Goal: Obtain resource: Download file/media

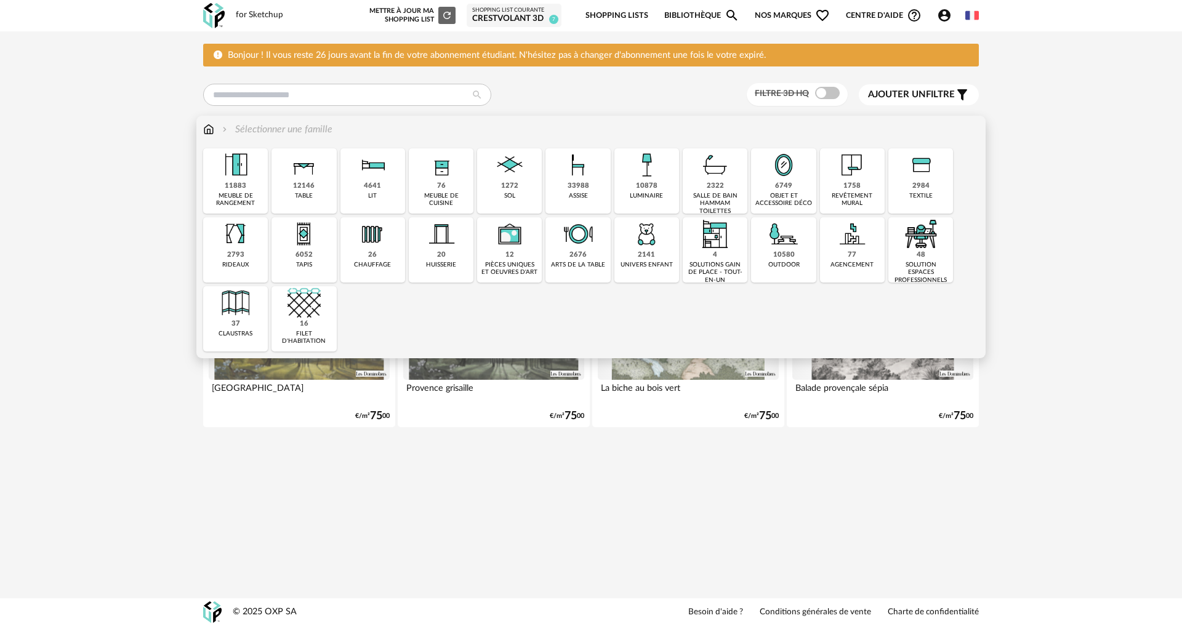
click at [567, 172] on img at bounding box center [578, 164] width 33 height 33
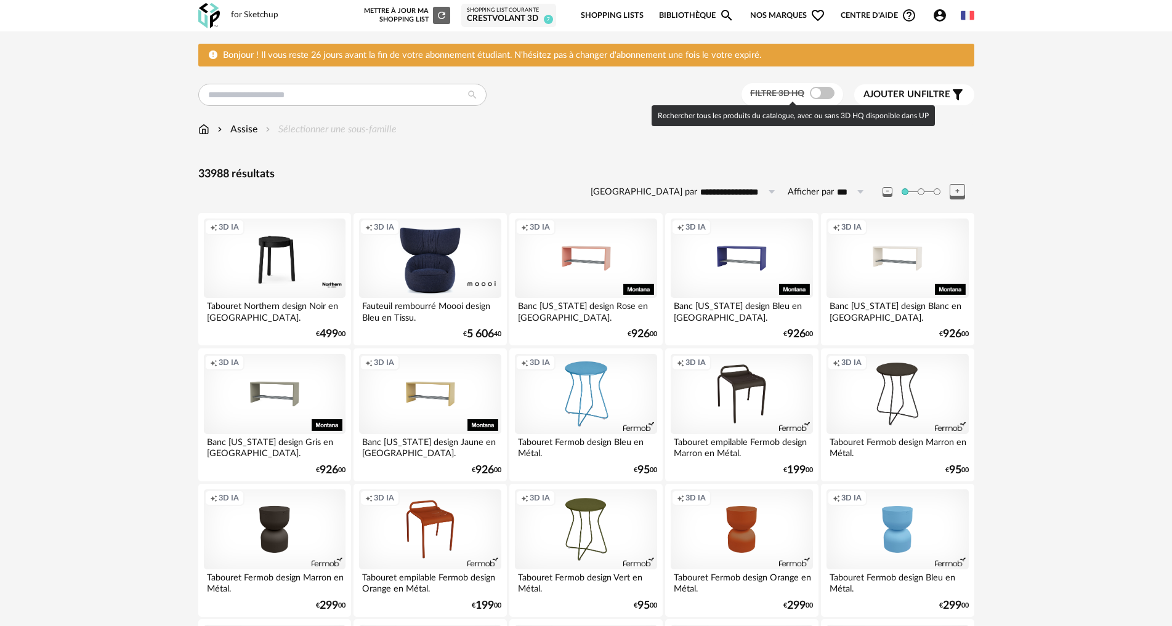
click at [817, 90] on span at bounding box center [822, 93] width 25 height 12
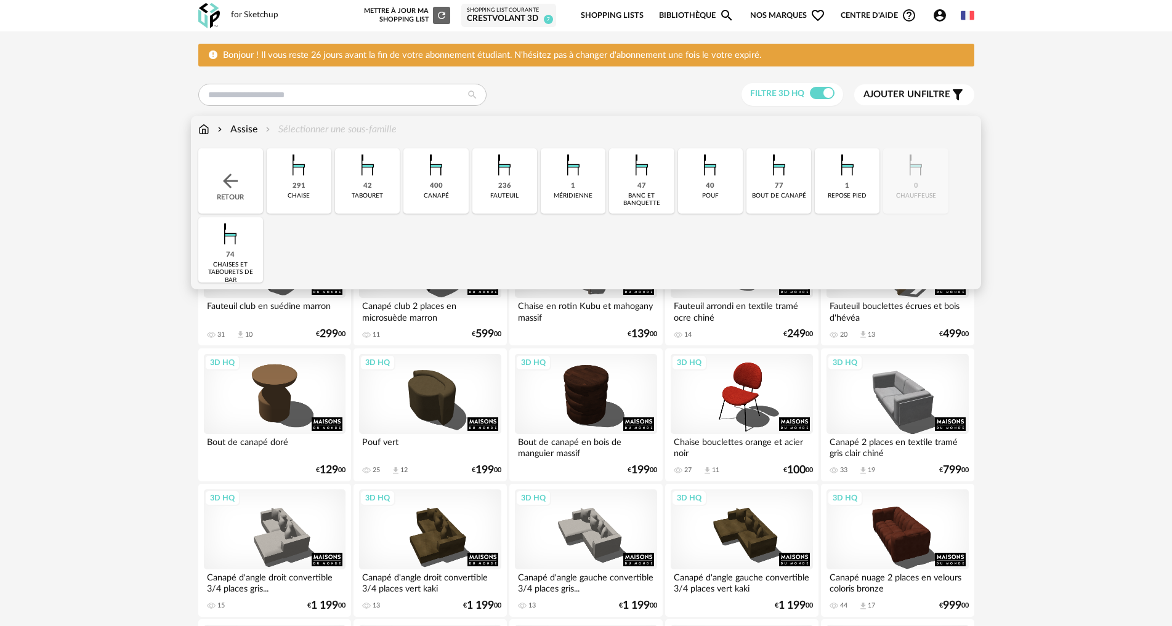
click at [448, 175] on img at bounding box center [435, 164] width 33 height 33
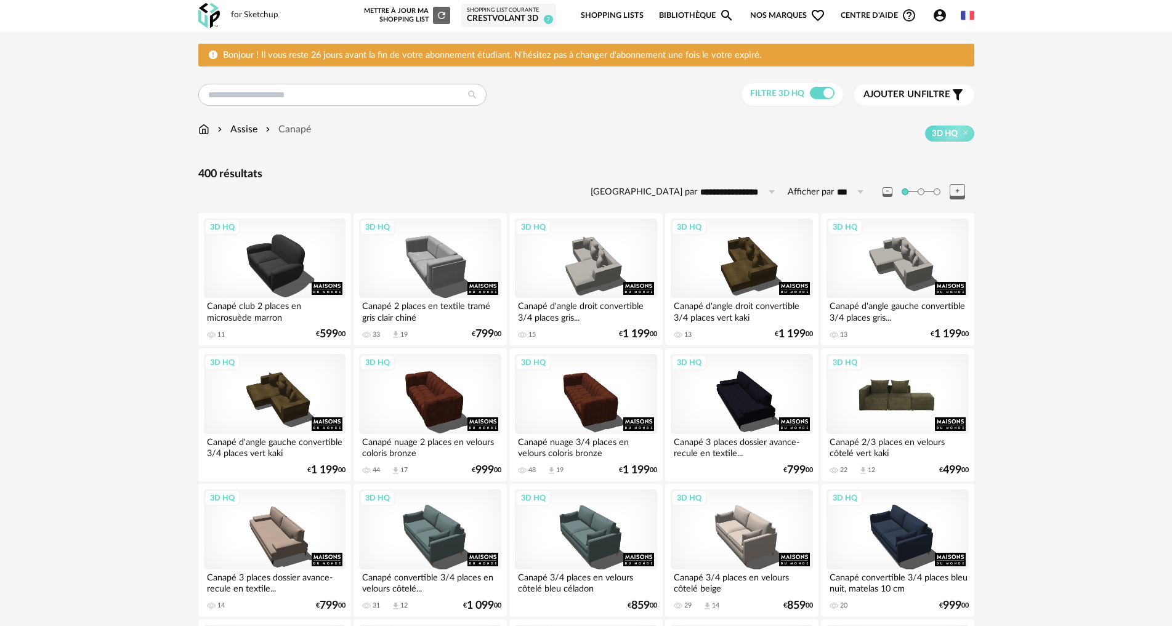
click at [900, 389] on div "3D HQ" at bounding box center [898, 394] width 142 height 80
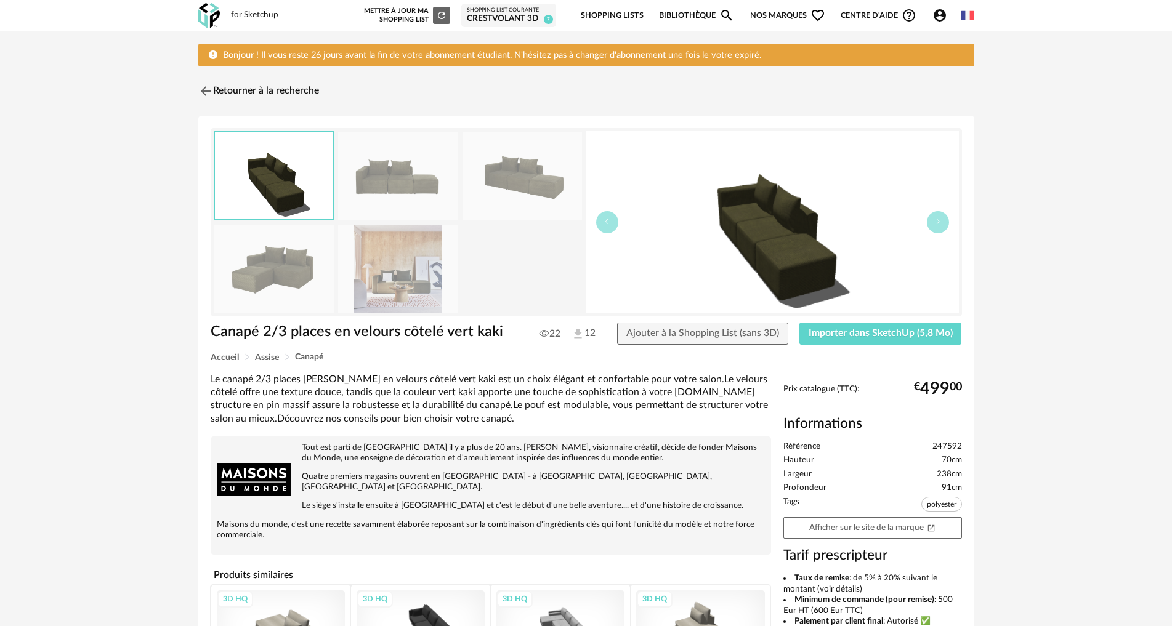
click at [390, 196] on img at bounding box center [397, 176] width 119 height 88
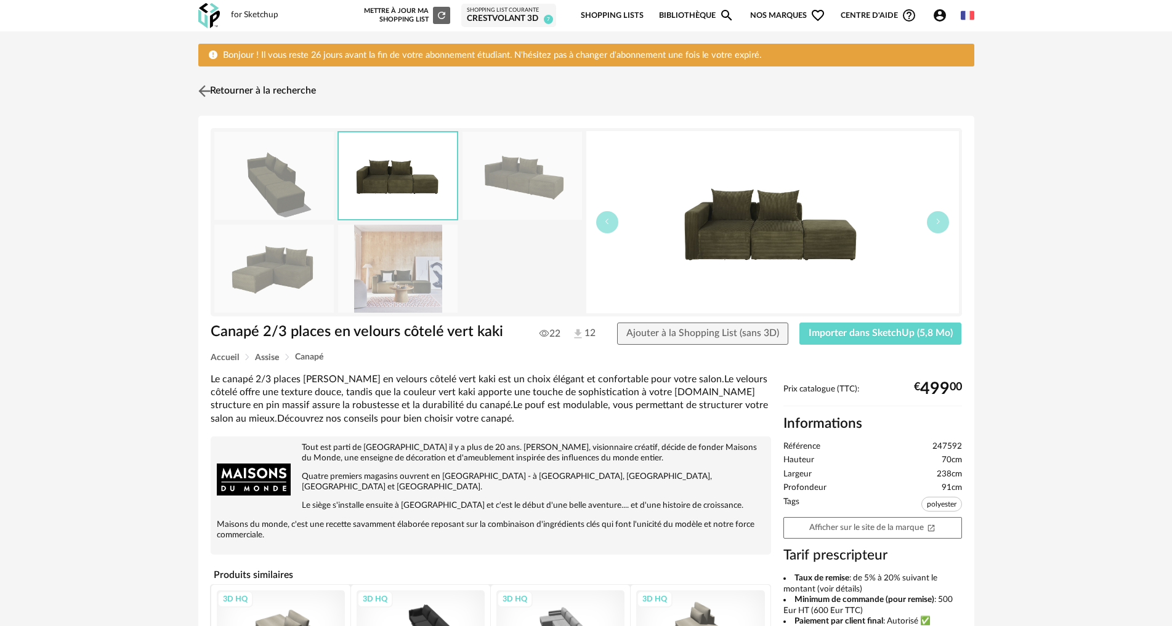
click at [206, 91] on img at bounding box center [204, 92] width 18 height 18
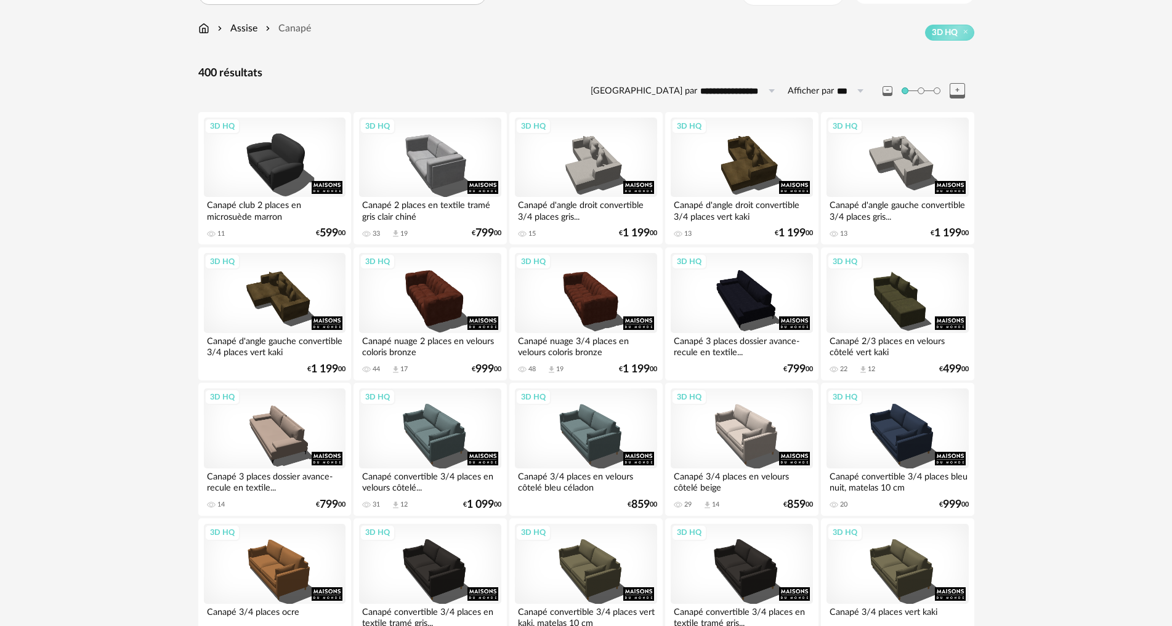
scroll to position [123, 0]
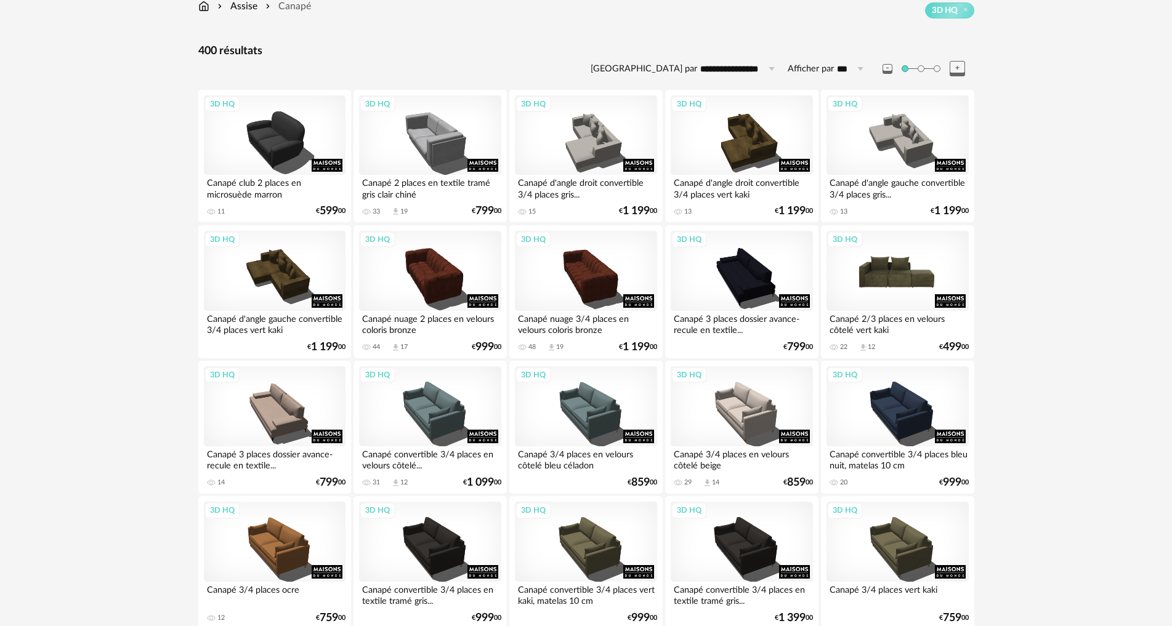
click at [873, 247] on div "3D HQ" at bounding box center [898, 271] width 142 height 80
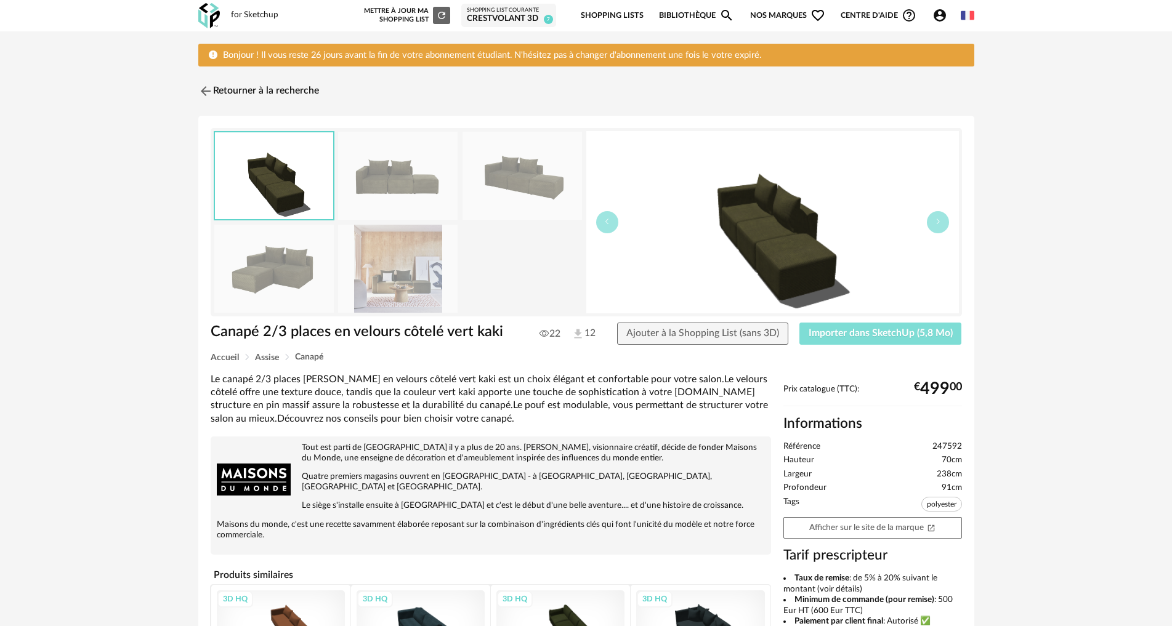
click at [857, 336] on span "Importer dans SketchUp (5,8 Mo)" at bounding box center [881, 333] width 144 height 10
click at [203, 89] on img at bounding box center [204, 92] width 18 height 18
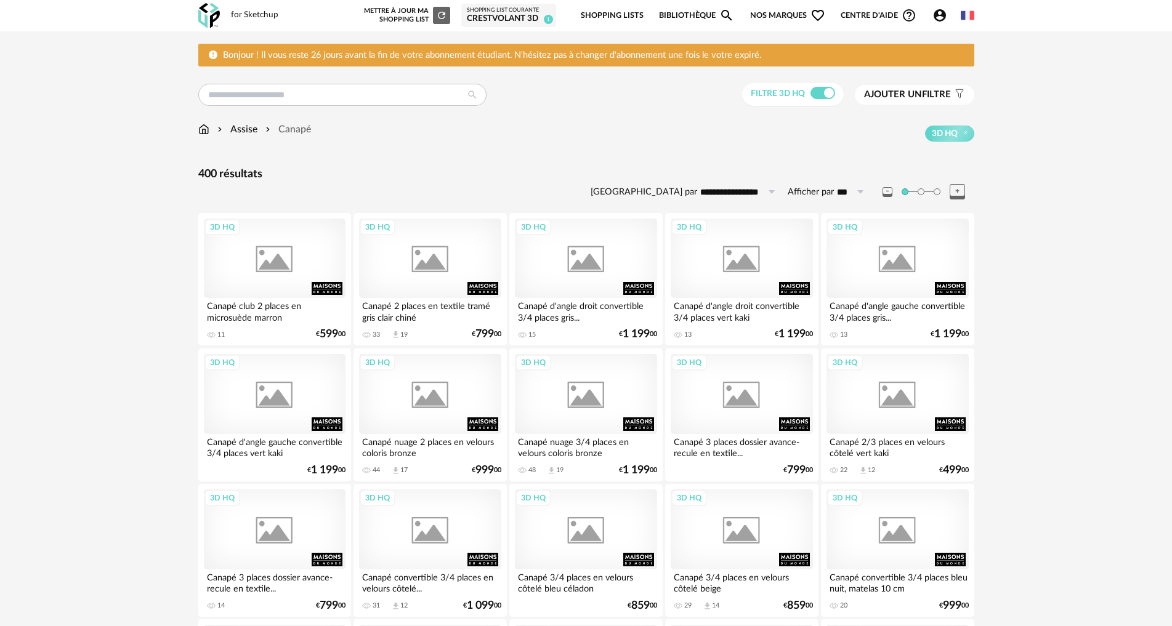
scroll to position [123, 0]
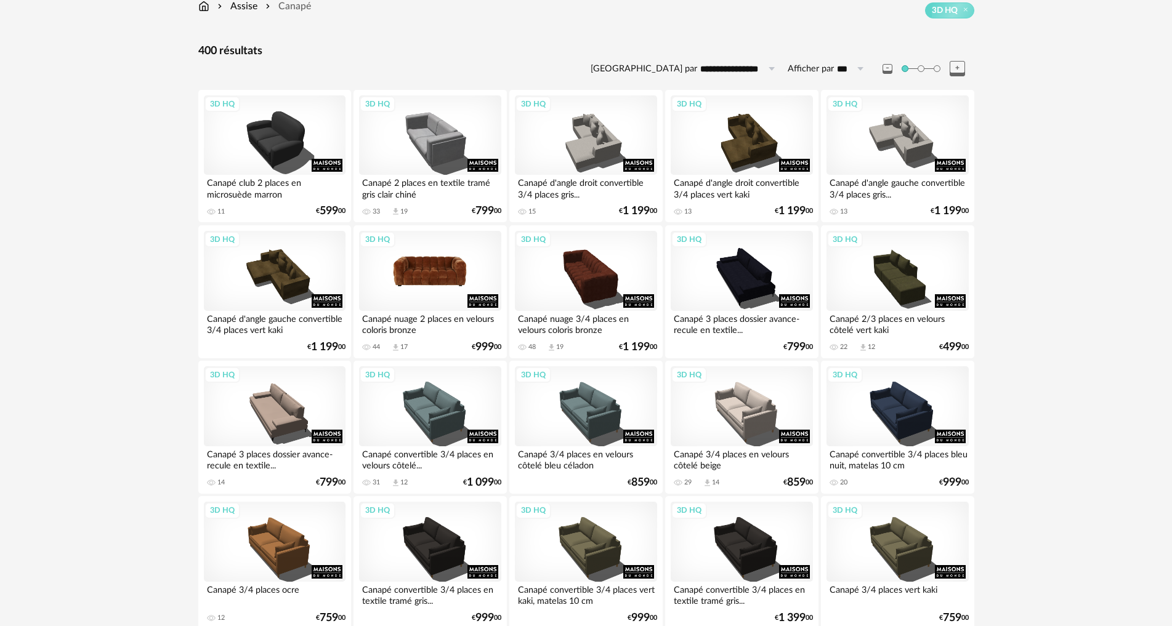
click at [405, 266] on div "3D HQ" at bounding box center [430, 271] width 142 height 80
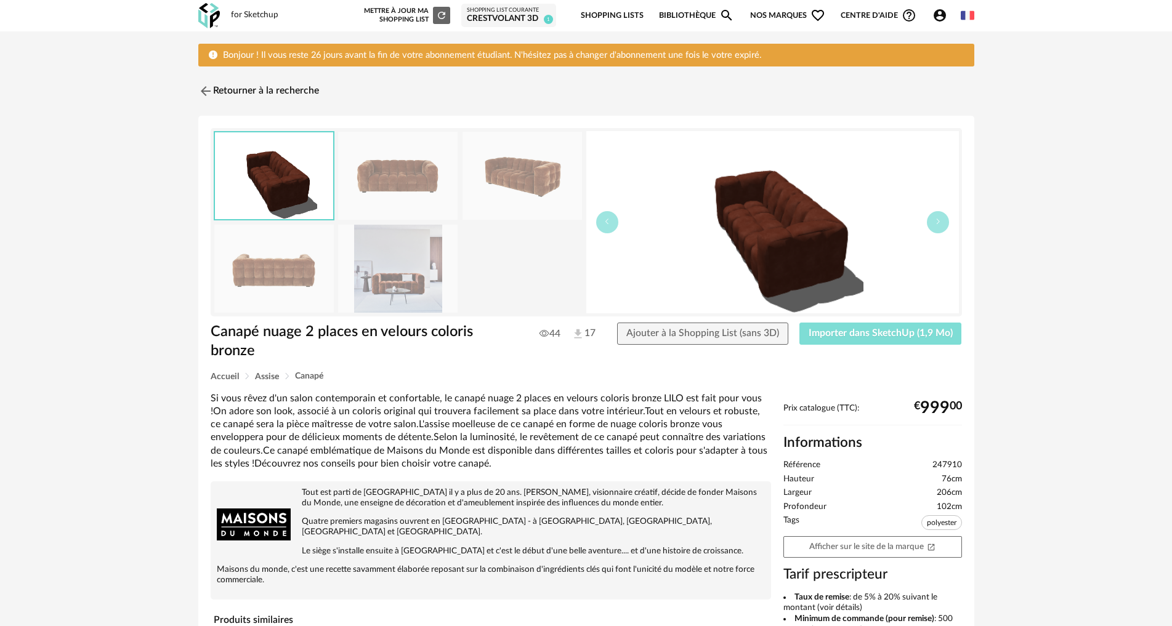
click at [824, 336] on span "Importer dans SketchUp (1,9 Mo)" at bounding box center [881, 333] width 144 height 10
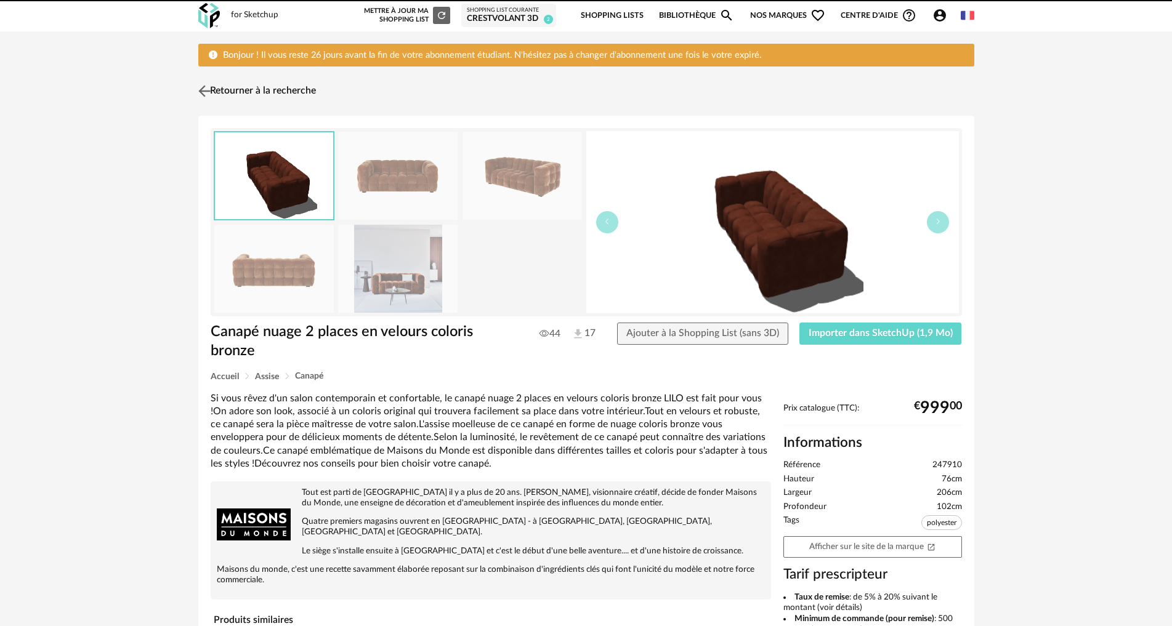
click at [202, 86] on img at bounding box center [204, 92] width 18 height 18
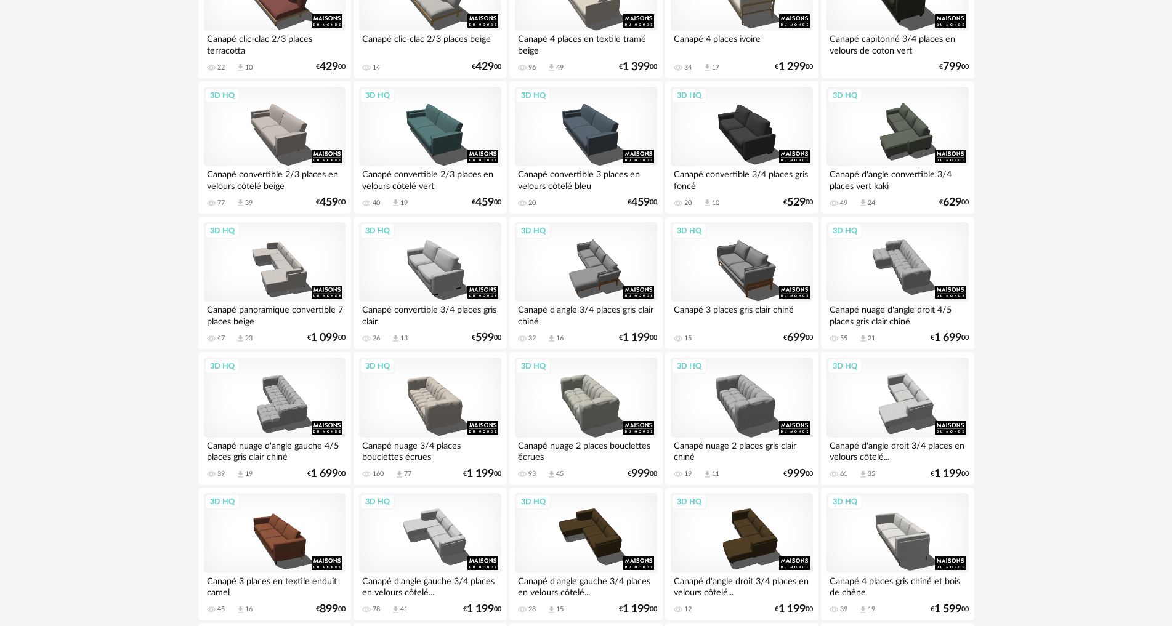
scroll to position [1355, 0]
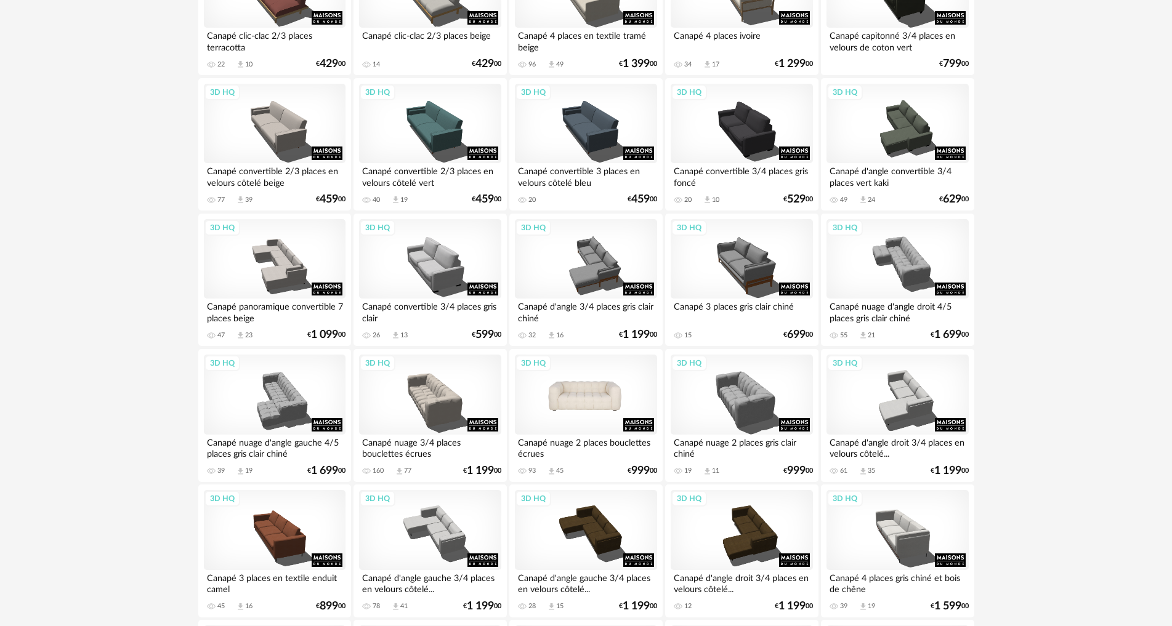
click at [543, 385] on div "3D HQ" at bounding box center [586, 395] width 142 height 80
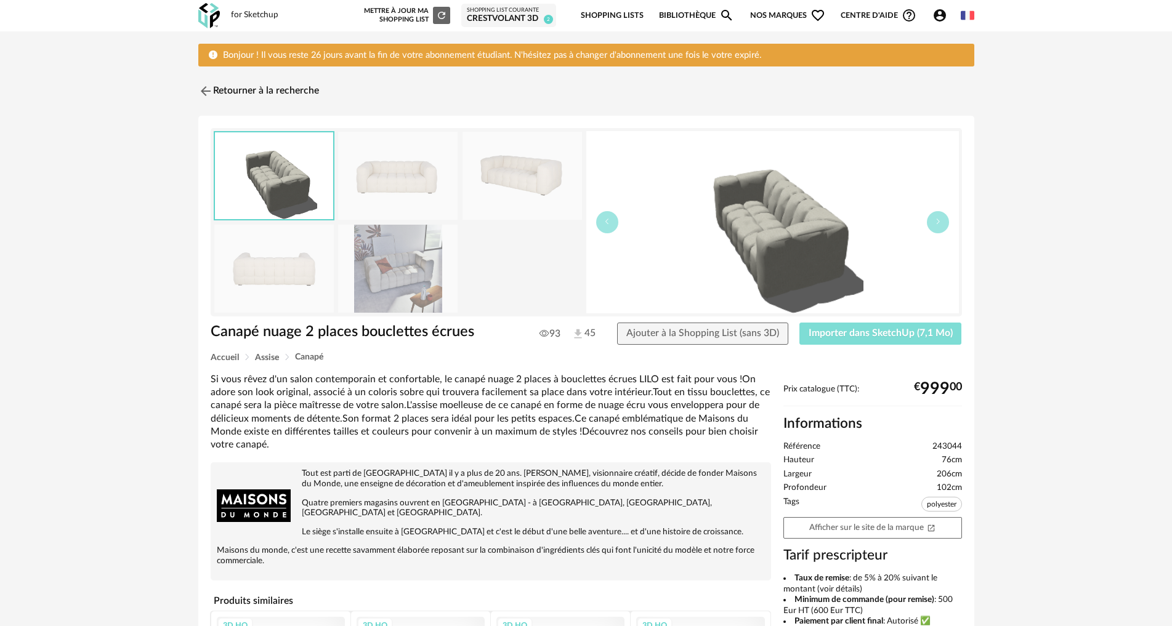
click at [860, 334] on span "Importer dans SketchUp (7,1 Mo)" at bounding box center [881, 333] width 144 height 10
click at [204, 88] on img at bounding box center [204, 92] width 18 height 18
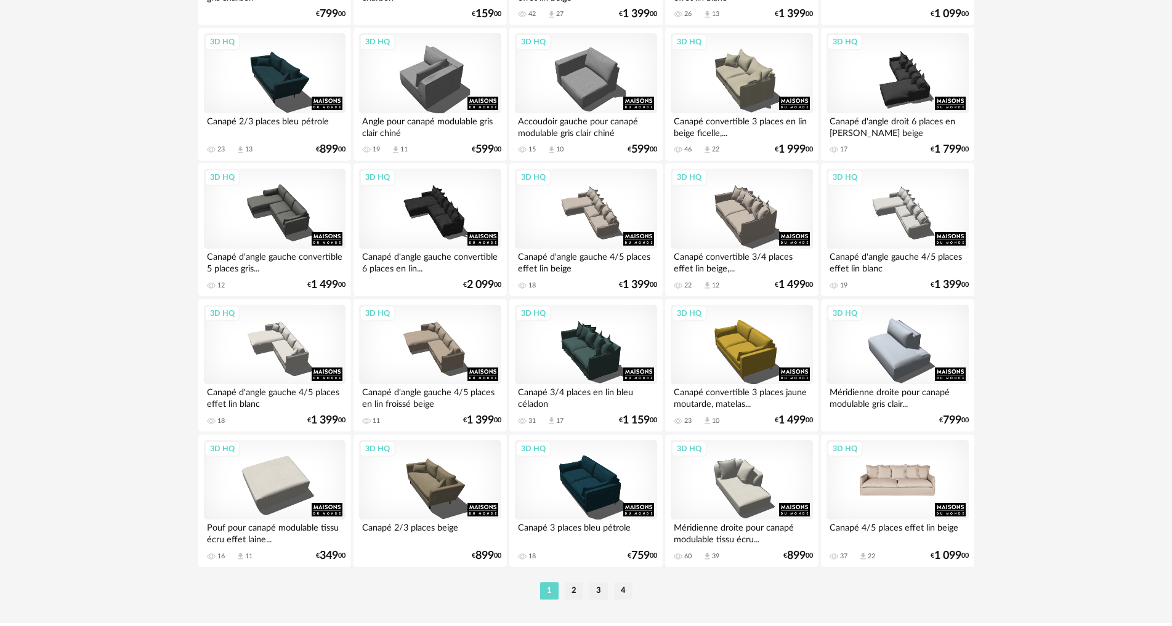
scroll to position [2378, 0]
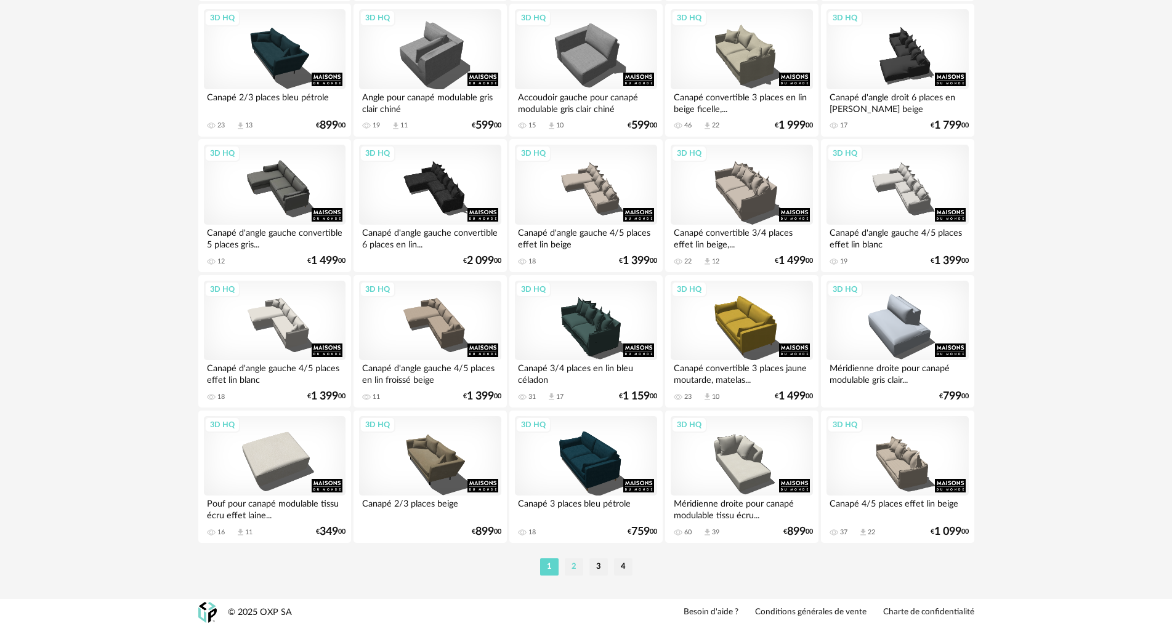
click at [578, 565] on li "2" at bounding box center [574, 567] width 18 height 17
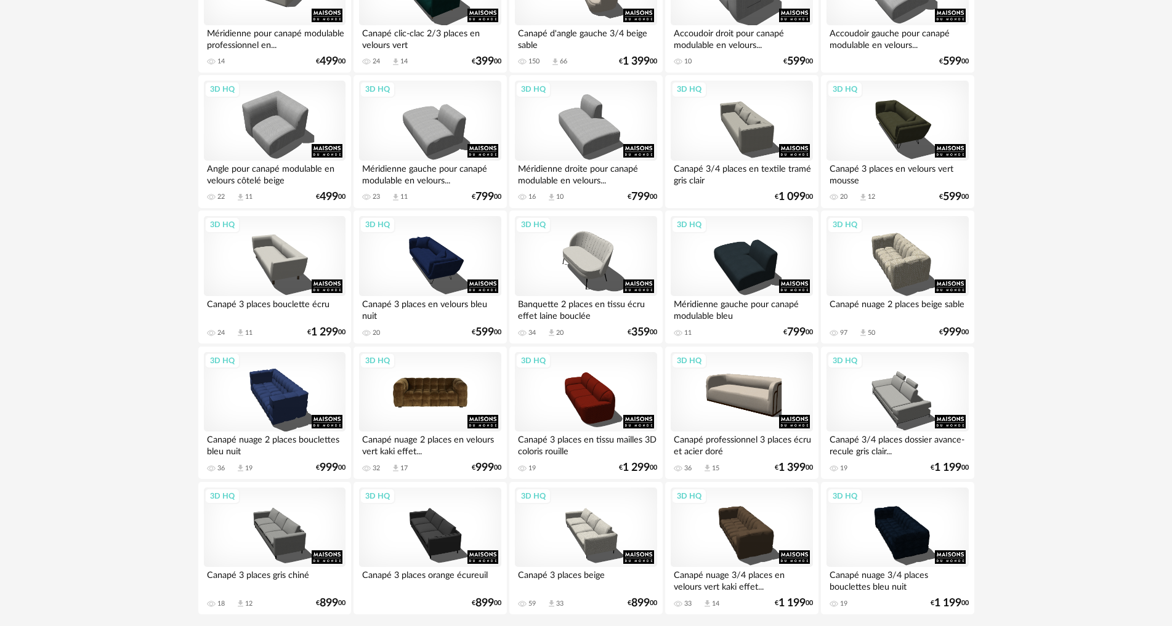
scroll to position [2340, 0]
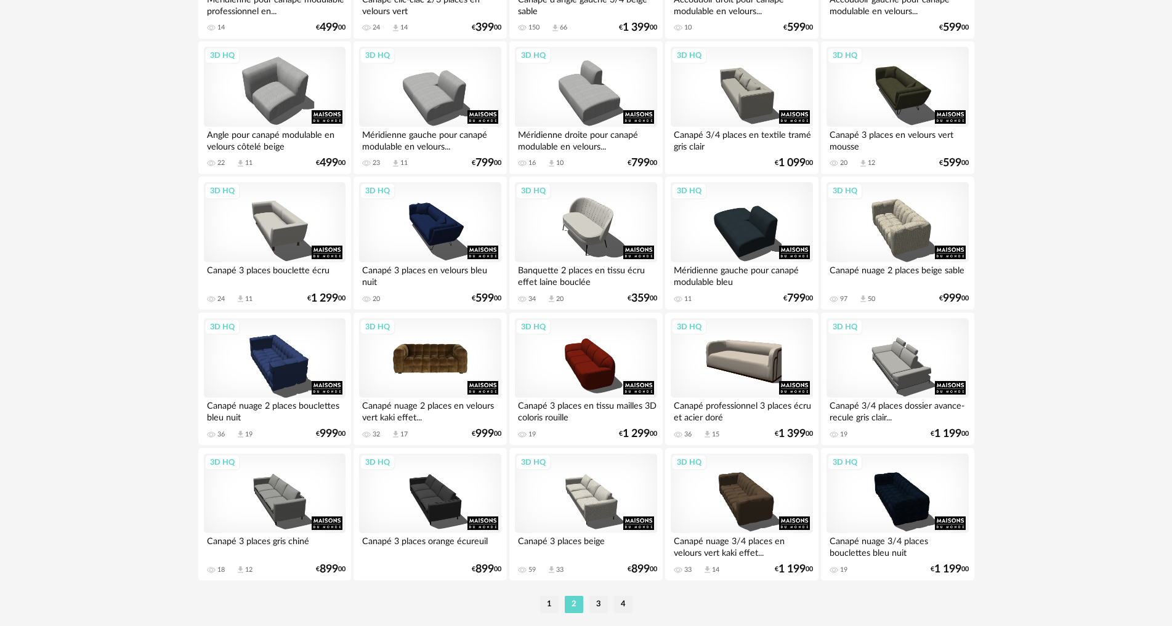
click at [430, 371] on div "3D HQ" at bounding box center [430, 358] width 142 height 80
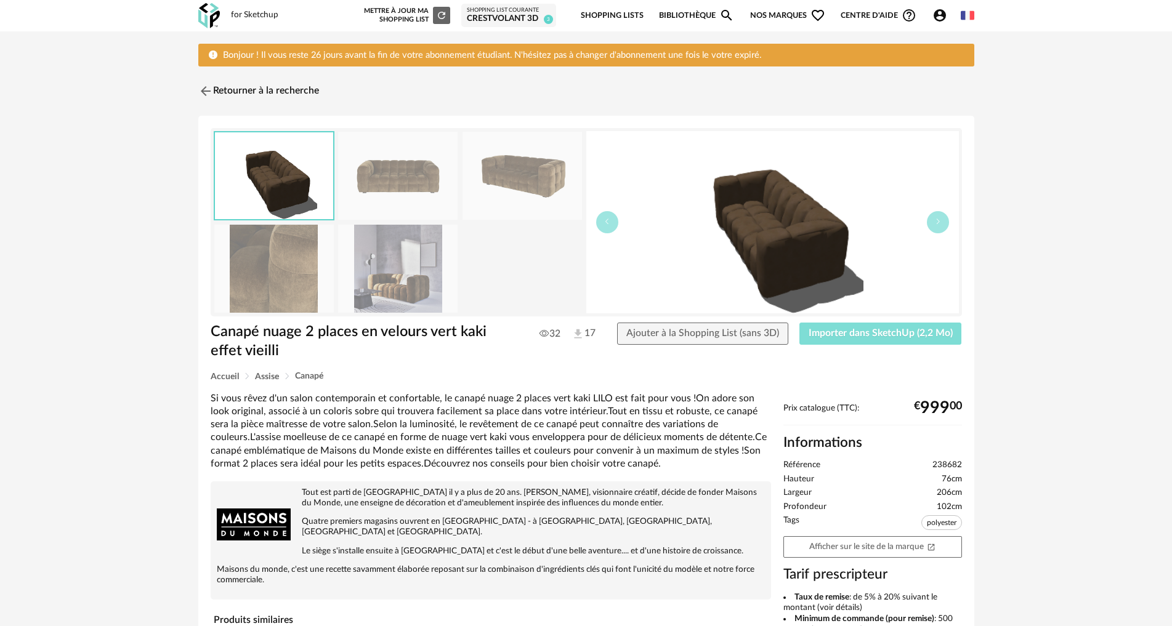
click at [828, 329] on span "Importer dans SketchUp (2,2 Mo)" at bounding box center [881, 333] width 144 height 10
click at [203, 85] on img at bounding box center [204, 92] width 18 height 18
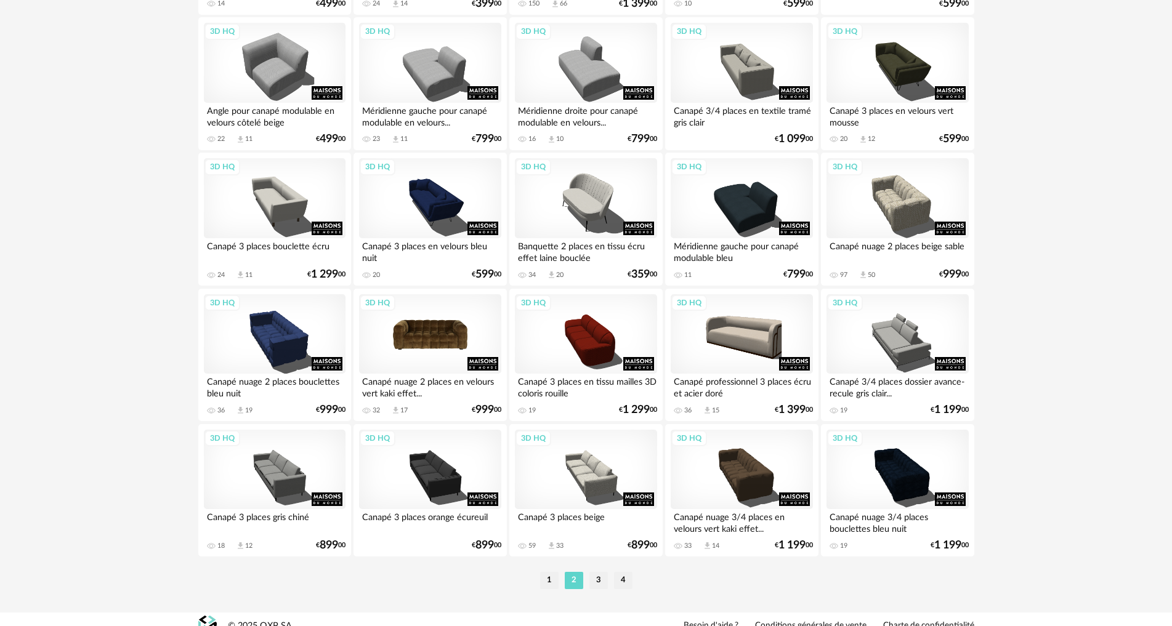
scroll to position [2378, 0]
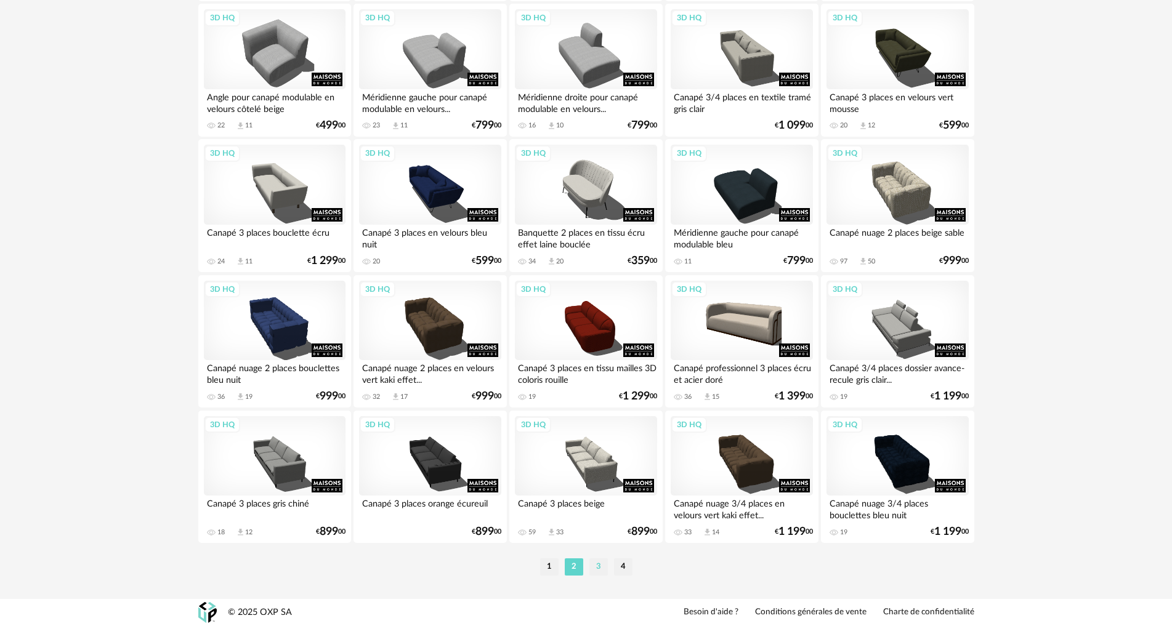
click at [604, 562] on li "3" at bounding box center [598, 567] width 18 height 17
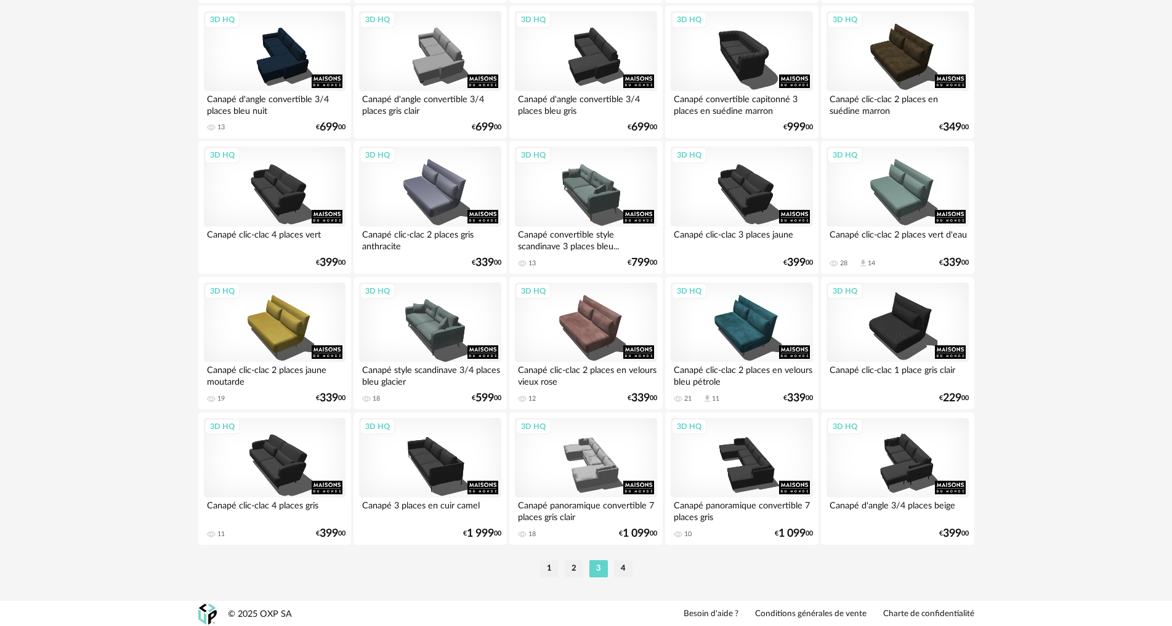
scroll to position [2378, 0]
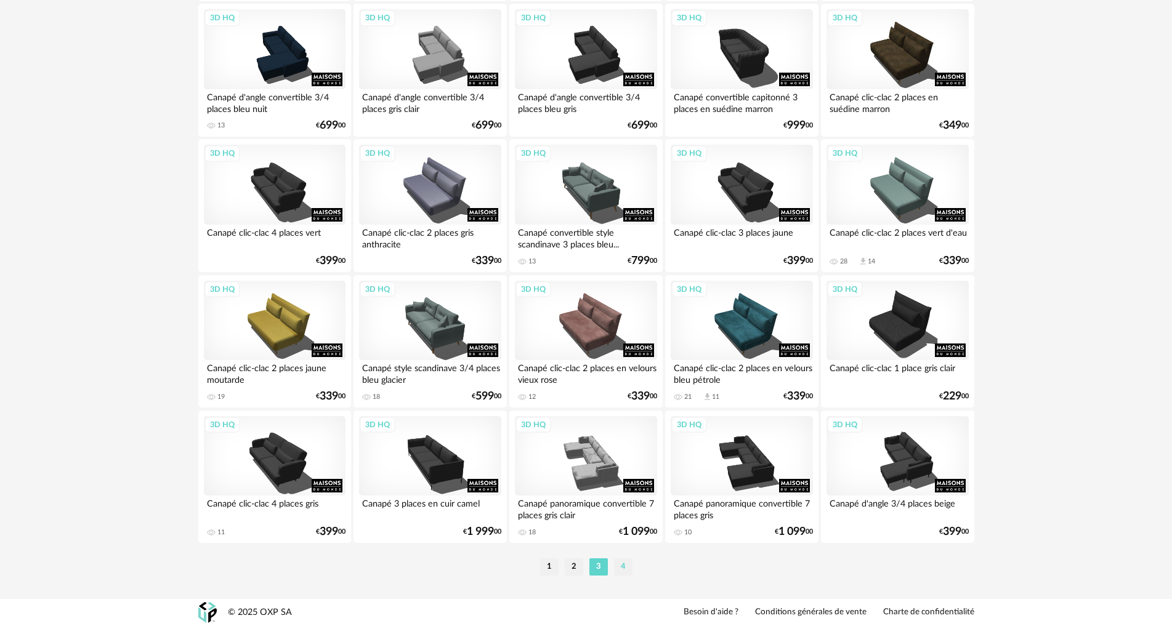
click at [630, 562] on li "4" at bounding box center [623, 567] width 18 height 17
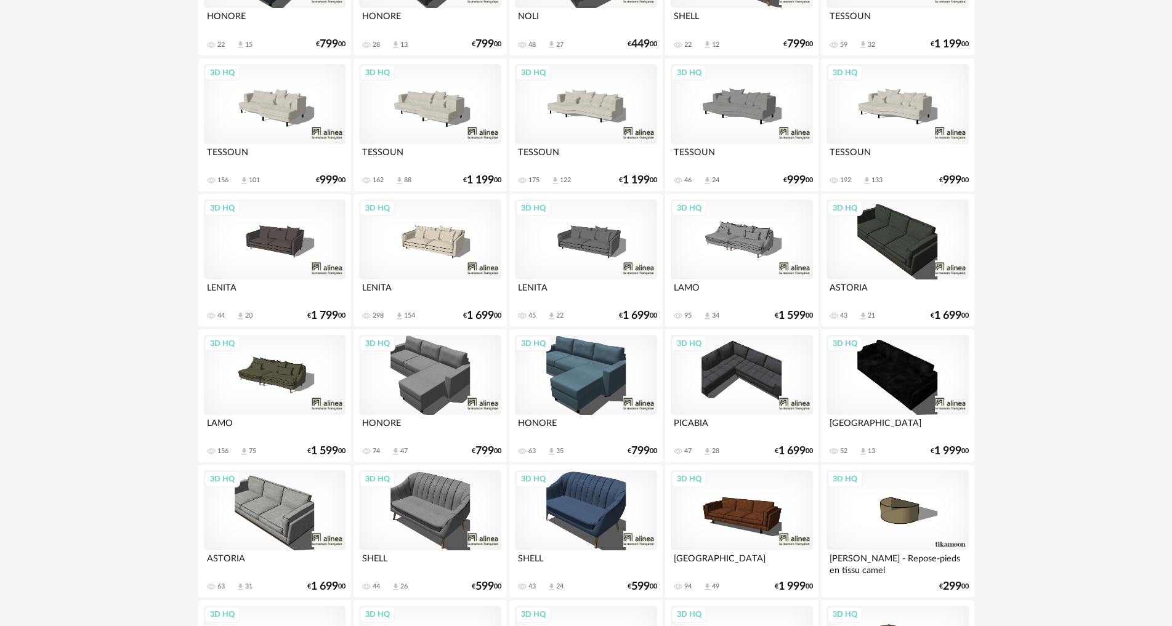
scroll to position [1848, 0]
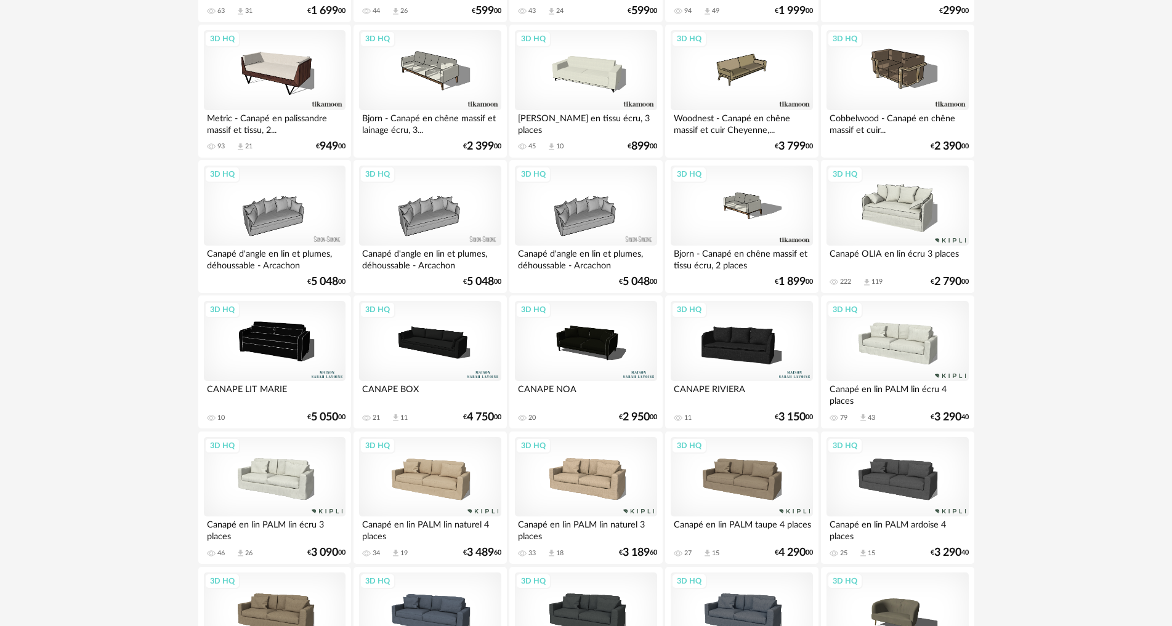
scroll to position [2378, 0]
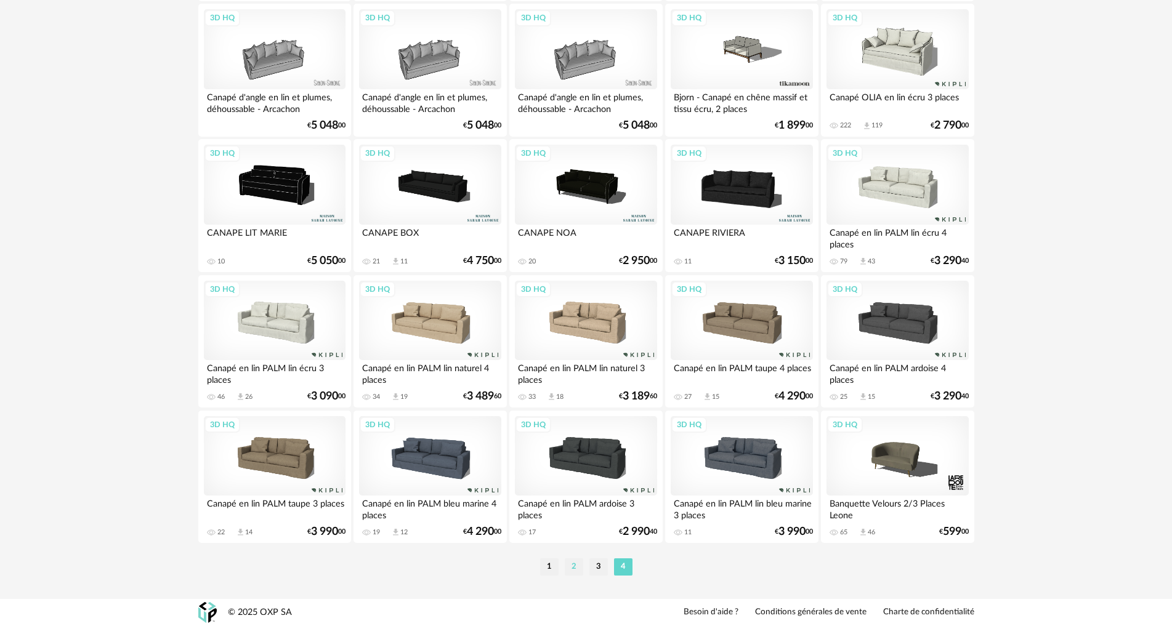
click at [567, 565] on li "2" at bounding box center [574, 567] width 18 height 17
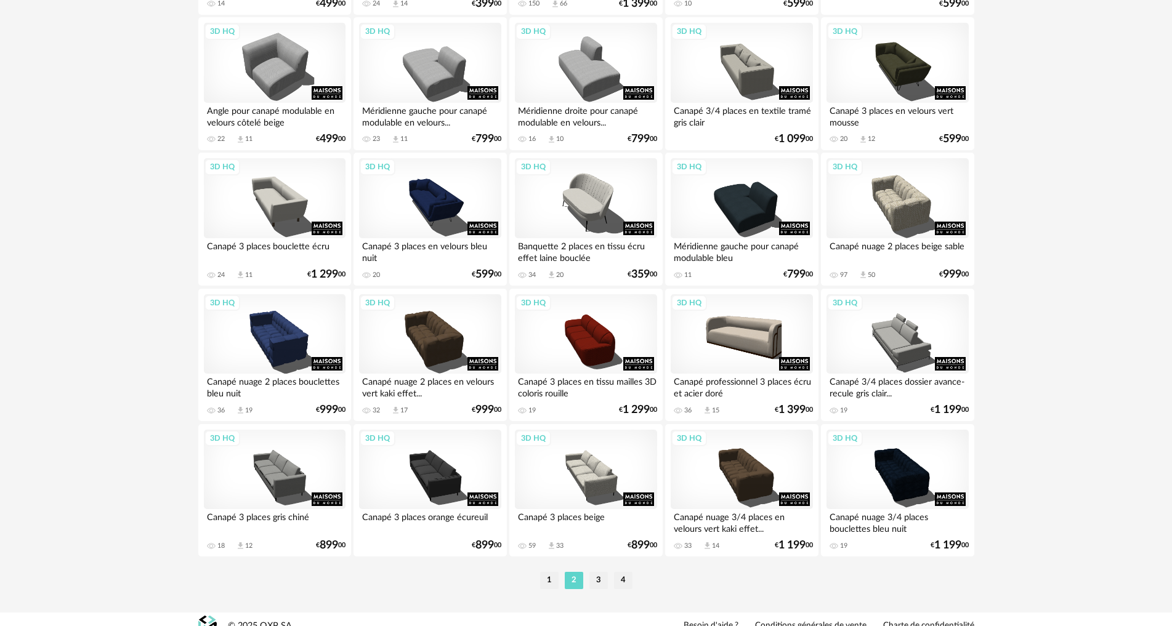
scroll to position [2378, 0]
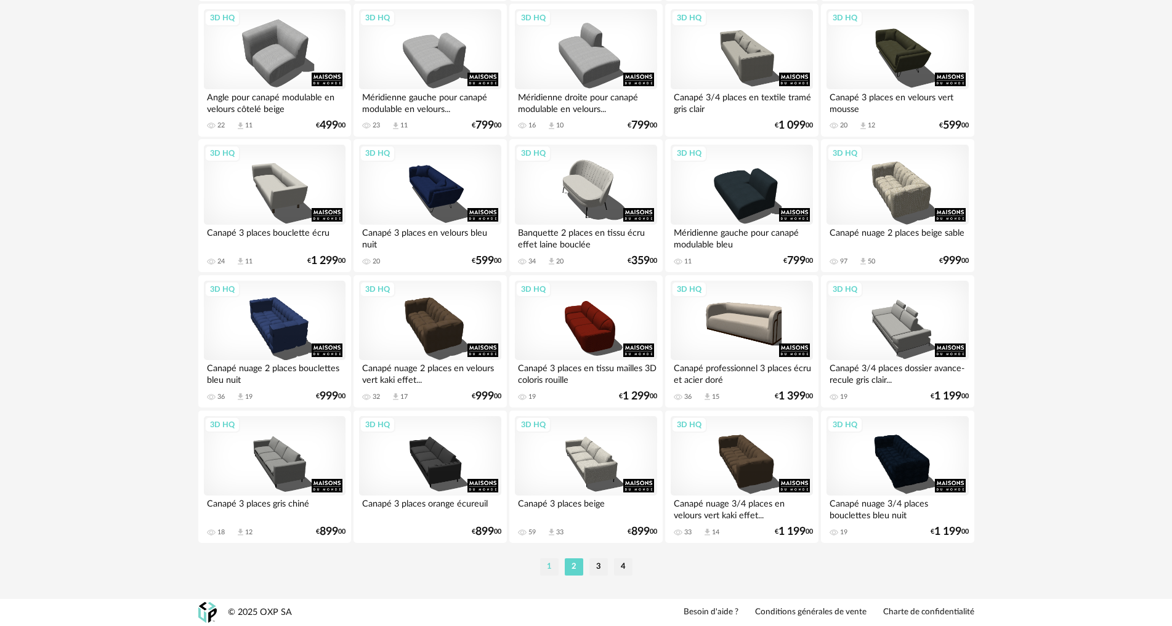
click at [553, 559] on li "1" at bounding box center [549, 567] width 18 height 17
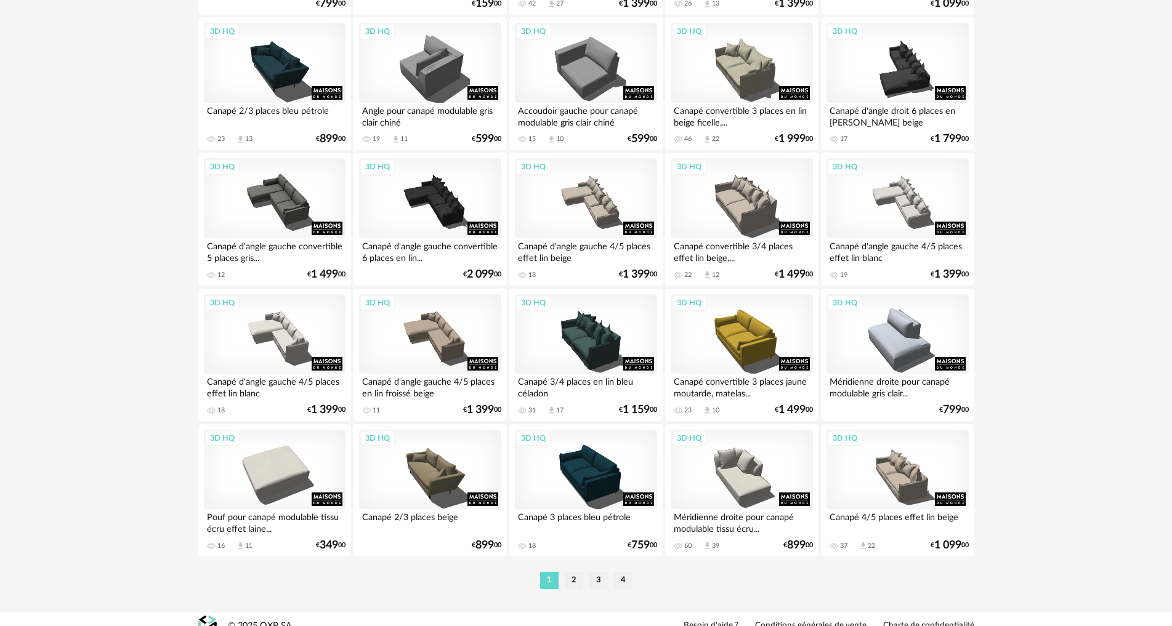
scroll to position [2378, 0]
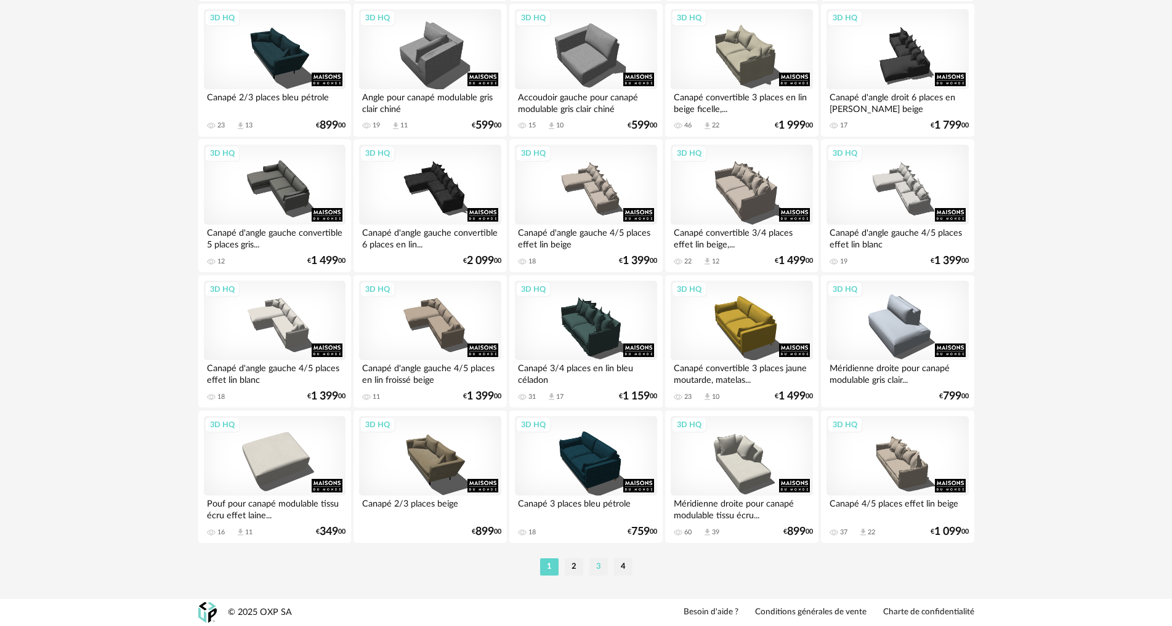
click at [600, 565] on li "3" at bounding box center [598, 567] width 18 height 17
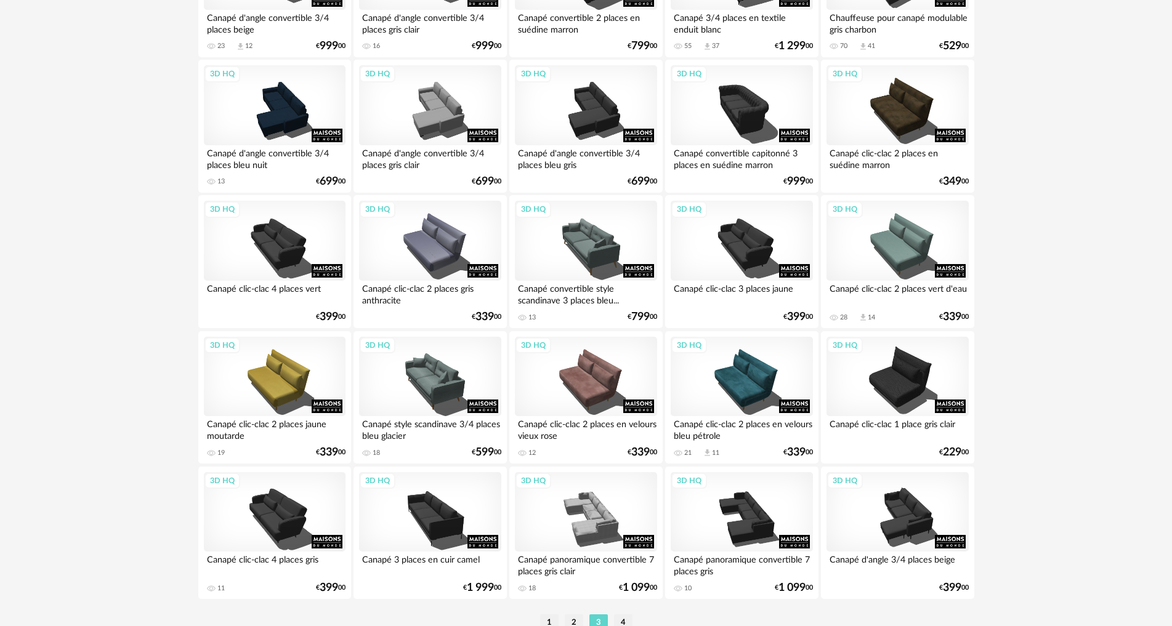
scroll to position [2378, 0]
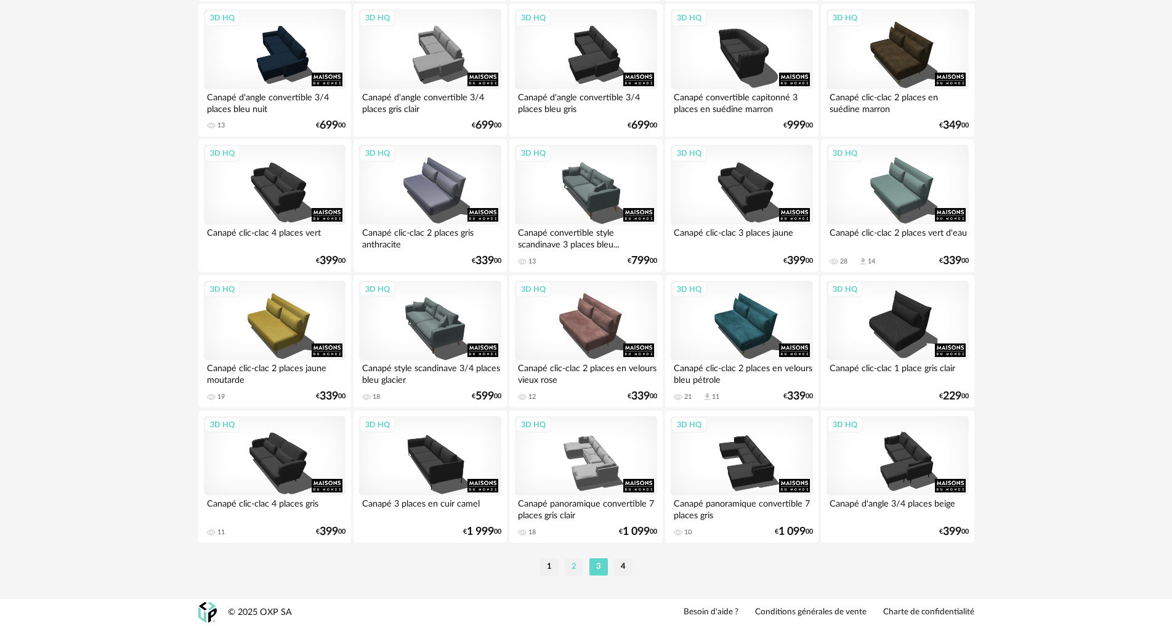
click at [569, 562] on li "2" at bounding box center [574, 567] width 18 height 17
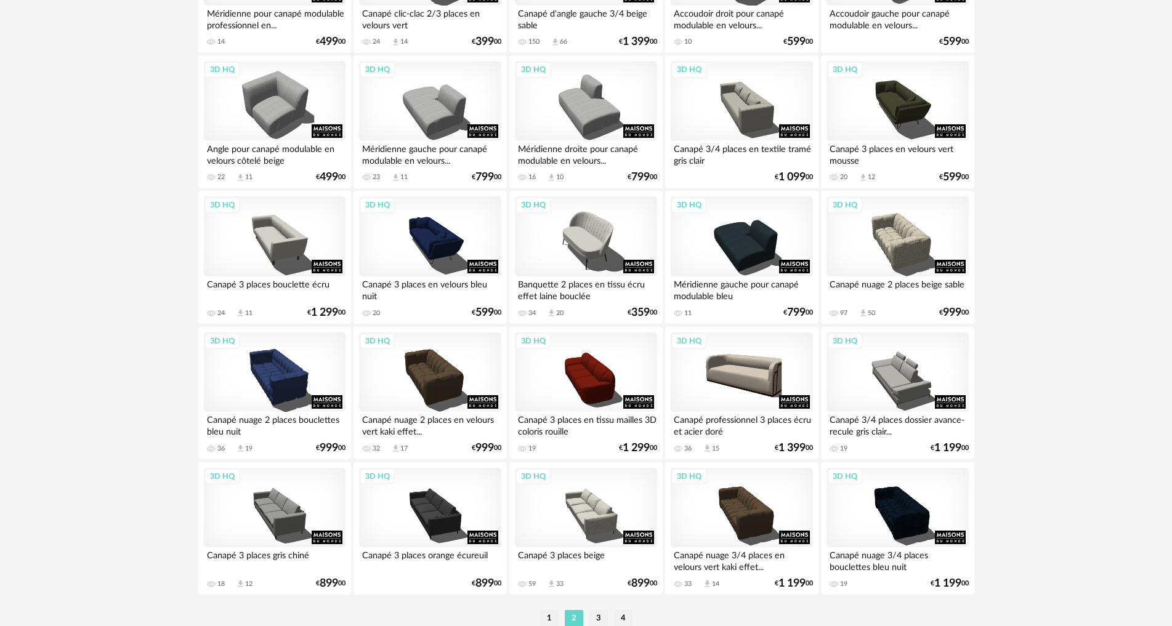
scroll to position [2340, 0]
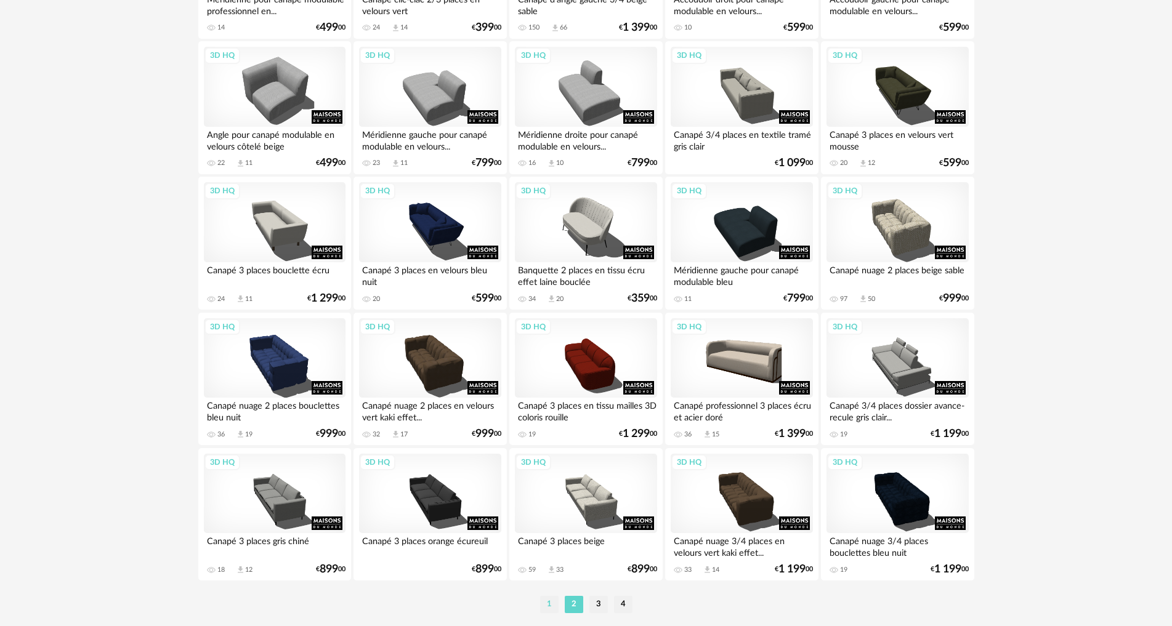
click at [551, 603] on li "1" at bounding box center [549, 604] width 18 height 17
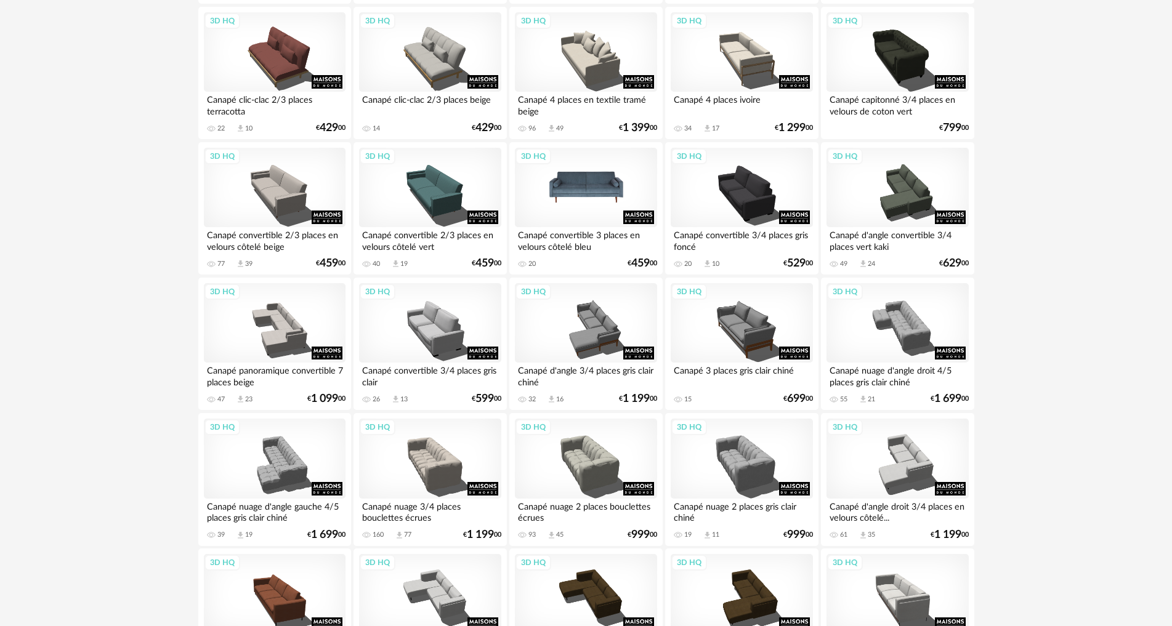
scroll to position [1293, 0]
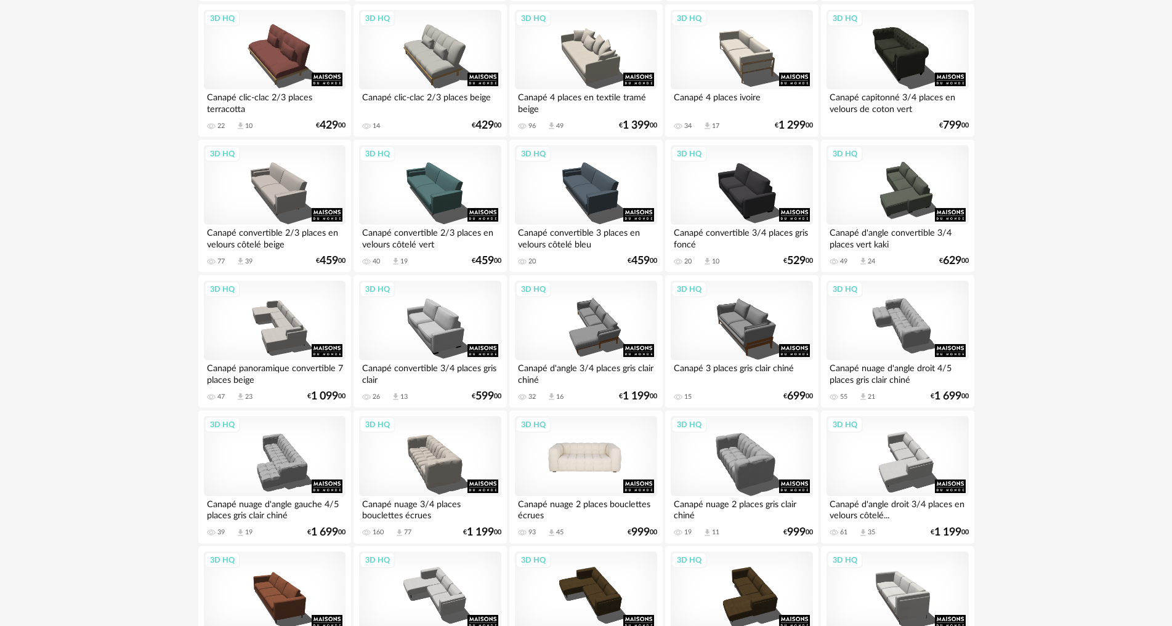
click at [583, 464] on div "3D HQ" at bounding box center [586, 456] width 142 height 80
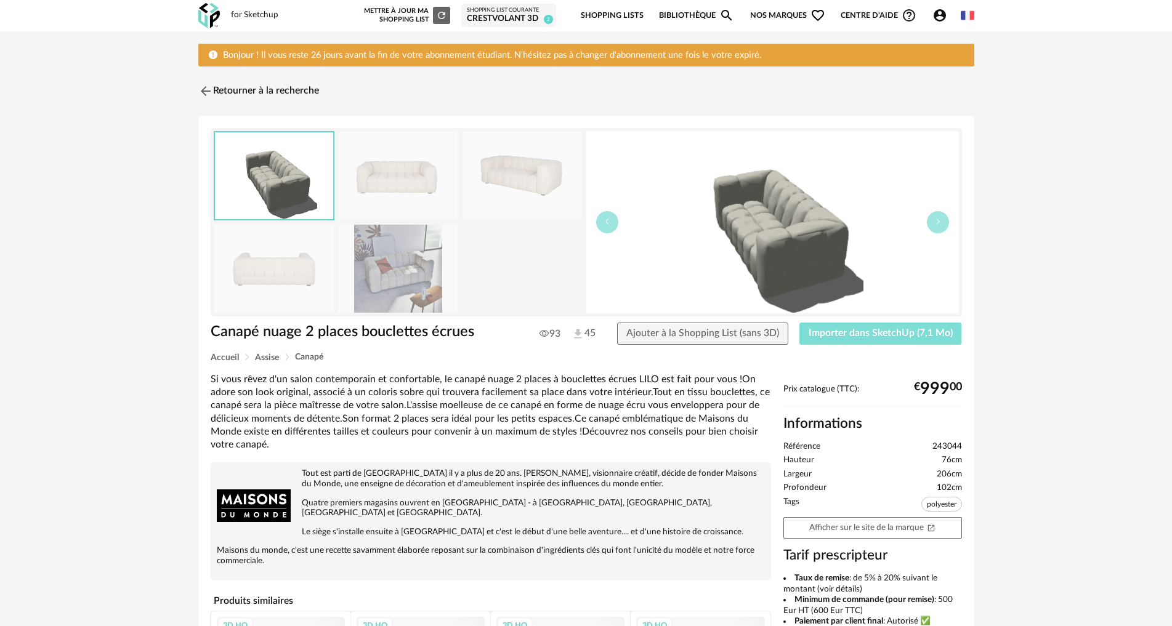
click at [918, 339] on button "Importer dans SketchUp (7,1 Mo)" at bounding box center [880, 334] width 163 height 22
click at [411, 273] on img at bounding box center [397, 269] width 119 height 88
